Goal: Task Accomplishment & Management: Manage account settings

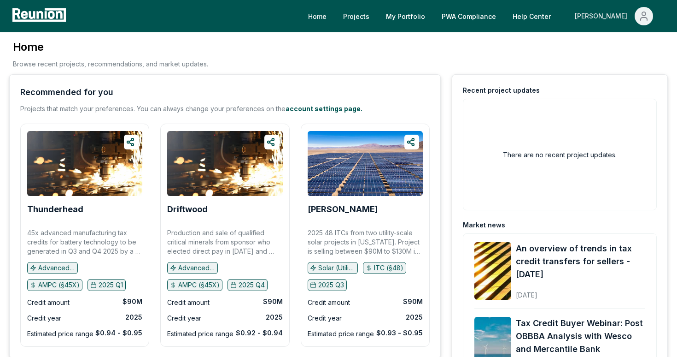
click at [634, 21] on button "[PERSON_NAME]" at bounding box center [614, 16] width 93 height 18
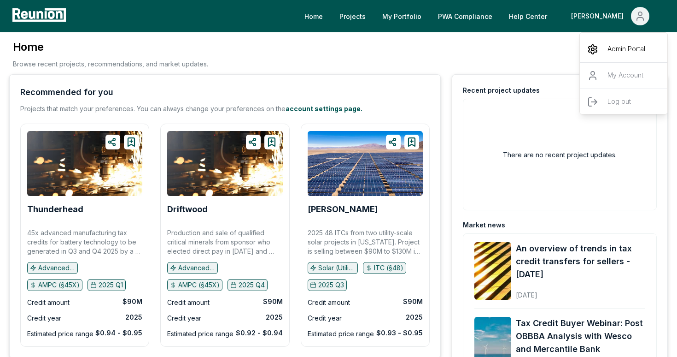
click at [615, 50] on p "Admin Portal" at bounding box center [627, 49] width 38 height 11
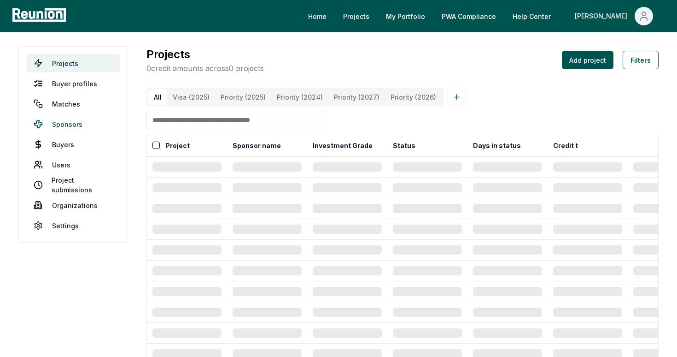
click at [86, 121] on link "Sponsors" at bounding box center [73, 124] width 94 height 18
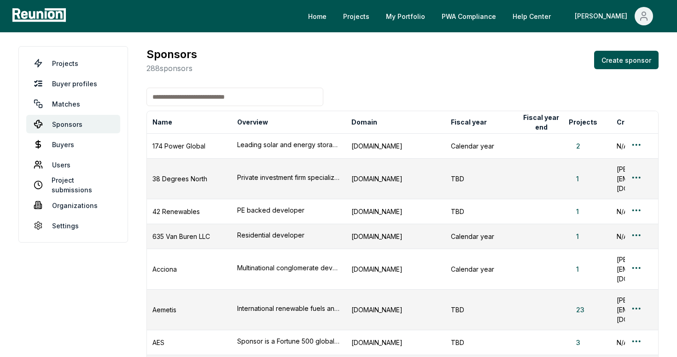
click at [182, 99] on input at bounding box center [235, 97] width 177 height 18
click at [173, 94] on input "**" at bounding box center [235, 97] width 177 height 18
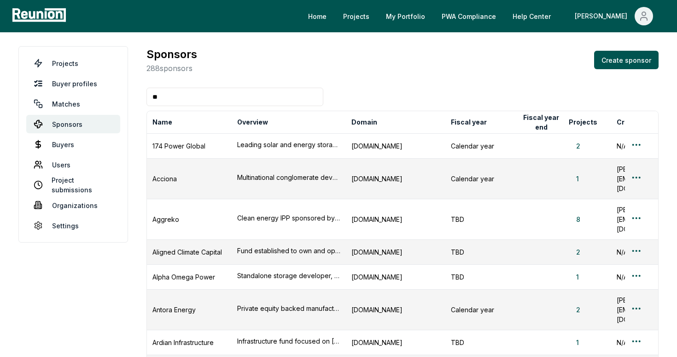
type input "*"
click at [170, 99] on input "*" at bounding box center [235, 97] width 177 height 18
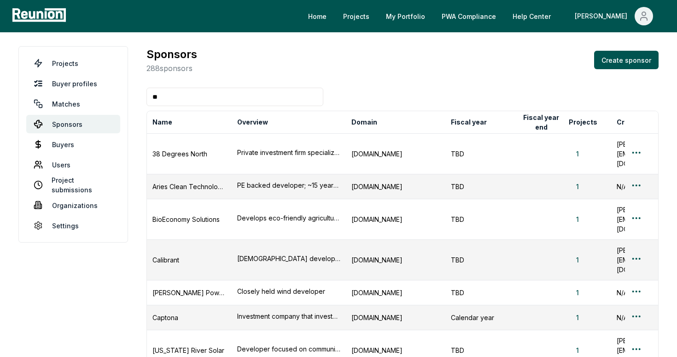
type input "*"
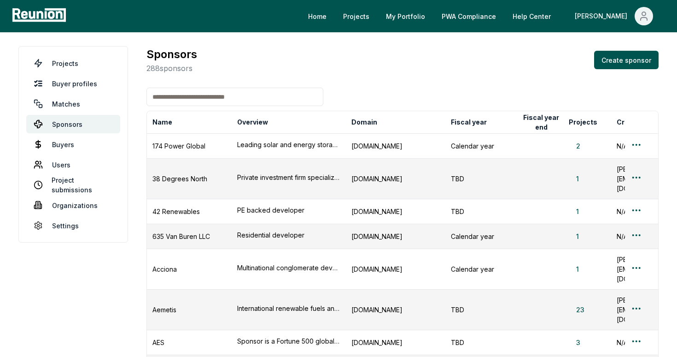
click at [177, 98] on input at bounding box center [235, 97] width 177 height 18
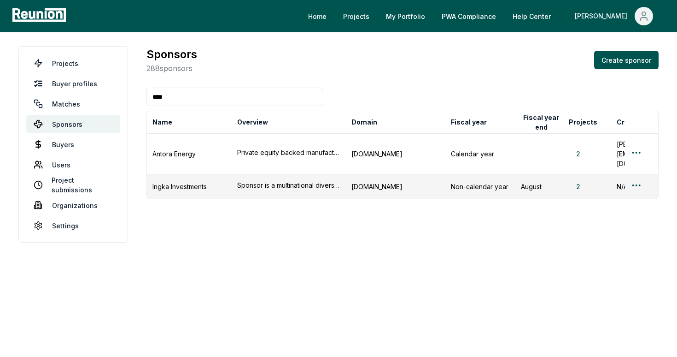
click at [177, 98] on input "****" at bounding box center [235, 97] width 177 height 18
type input "****"
click at [580, 149] on button "2" at bounding box center [578, 154] width 19 height 10
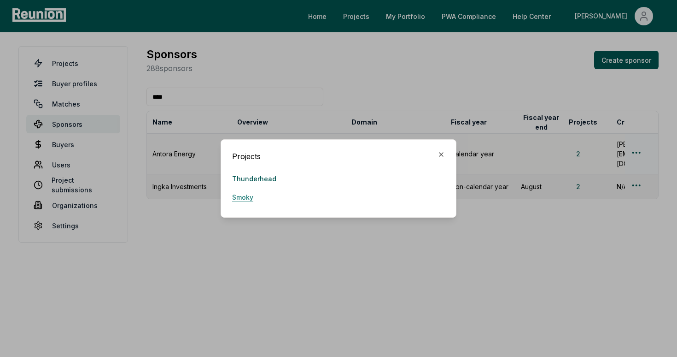
click at [234, 199] on link "Smoky" at bounding box center [242, 197] width 21 height 18
click at [442, 156] on icon "button" at bounding box center [441, 154] width 7 height 7
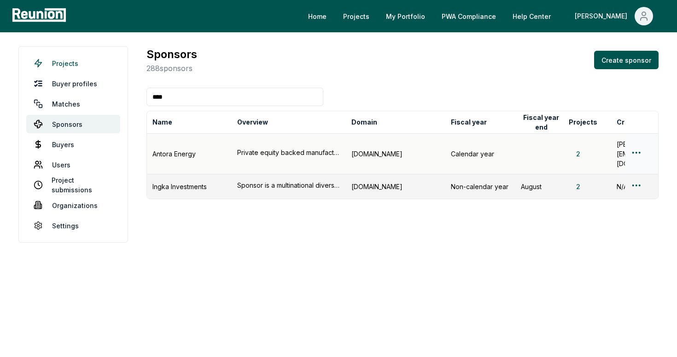
click at [89, 66] on link "Projects" at bounding box center [73, 63] width 94 height 18
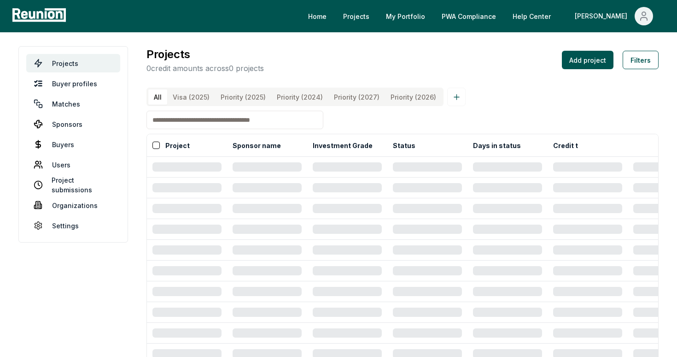
click at [177, 114] on input at bounding box center [235, 120] width 177 height 18
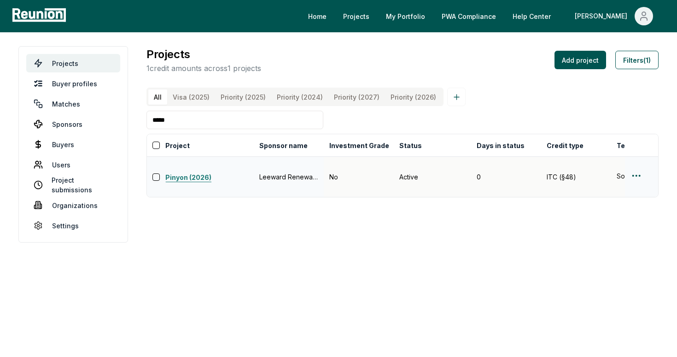
type input "*****"
click at [189, 172] on link "Pinyon (2026)" at bounding box center [209, 177] width 88 height 11
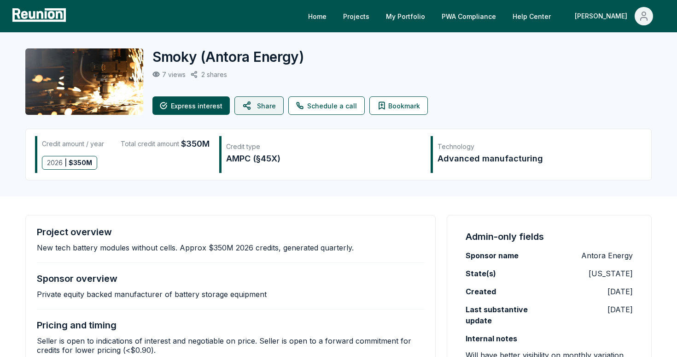
click at [238, 106] on button "Share" at bounding box center [258, 105] width 49 height 18
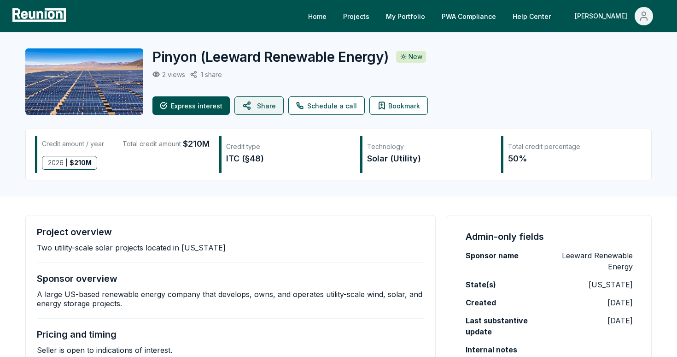
click at [250, 108] on icon at bounding box center [247, 105] width 11 height 22
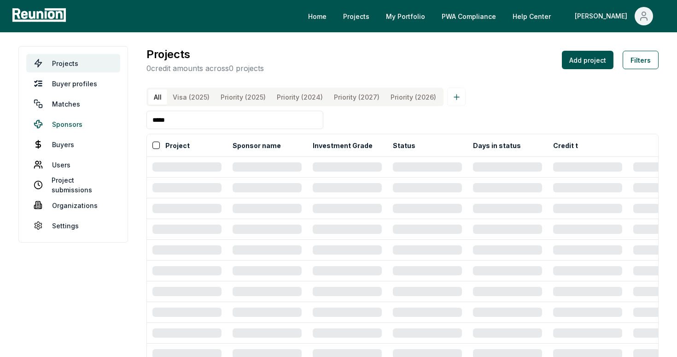
click at [61, 124] on link "Sponsors" at bounding box center [73, 124] width 94 height 18
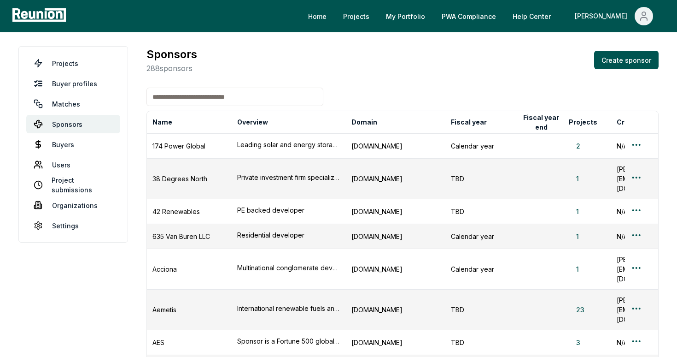
click at [194, 95] on input at bounding box center [235, 97] width 177 height 18
click at [194, 95] on input "*" at bounding box center [235, 97] width 177 height 18
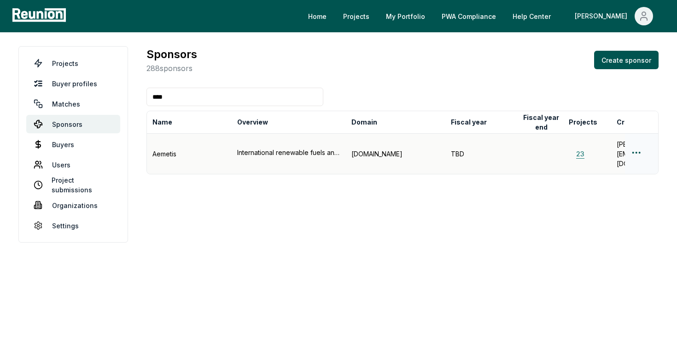
type input "****"
click at [579, 149] on button "23" at bounding box center [580, 154] width 23 height 10
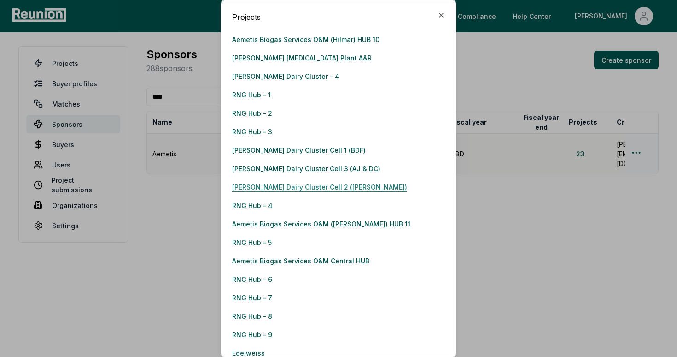
scroll to position [109, 0]
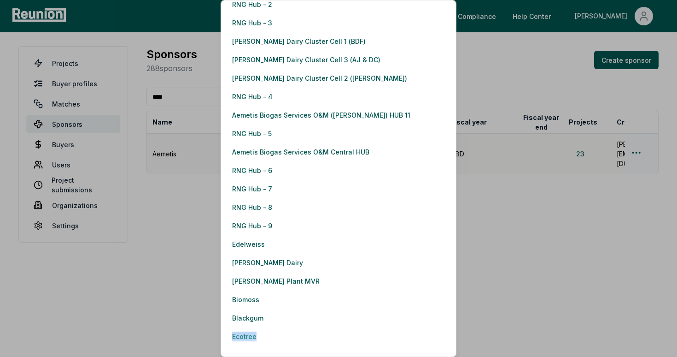
click at [235, 334] on link "Ecotree" at bounding box center [244, 336] width 24 height 18
click at [241, 319] on link "Blackgum" at bounding box center [247, 317] width 31 height 18
click at [250, 303] on link "Biomoss" at bounding box center [245, 299] width 27 height 18
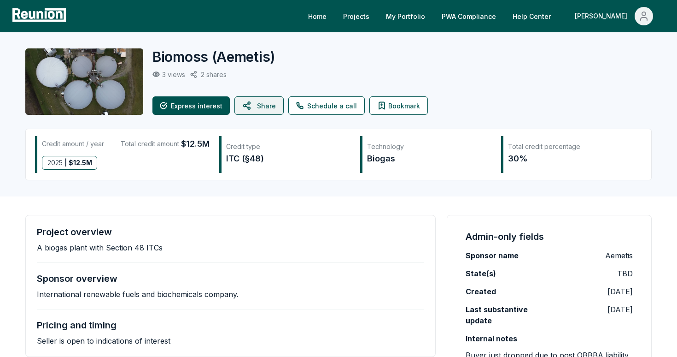
click at [252, 105] on button "Share" at bounding box center [258, 105] width 49 height 18
